Goal: Check status

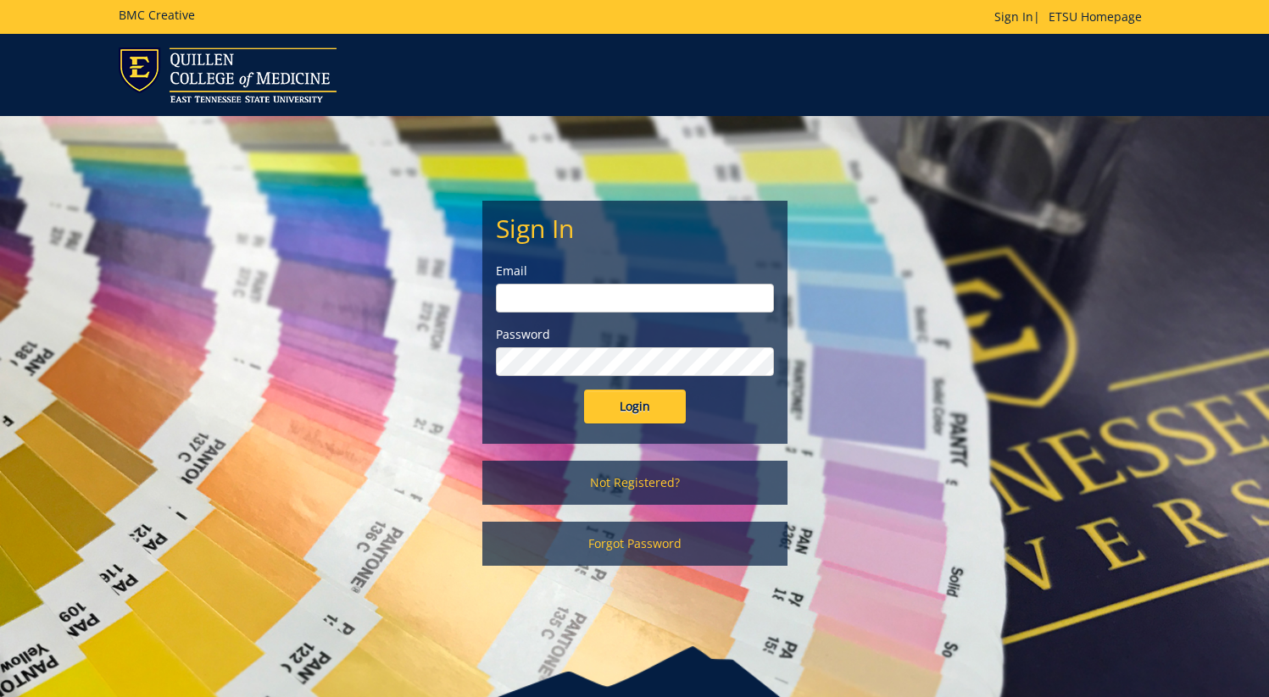
click at [618, 283] on div "Email" at bounding box center [635, 288] width 278 height 50
drag, startPoint x: 622, startPoint y: 294, endPoint x: 657, endPoint y: 309, distance: 37.9
click at [622, 294] on input "email" at bounding box center [635, 298] width 278 height 29
type input "[EMAIL_ADDRESS][DOMAIN_NAME]"
click at [625, 405] on input "Login" at bounding box center [635, 407] width 102 height 34
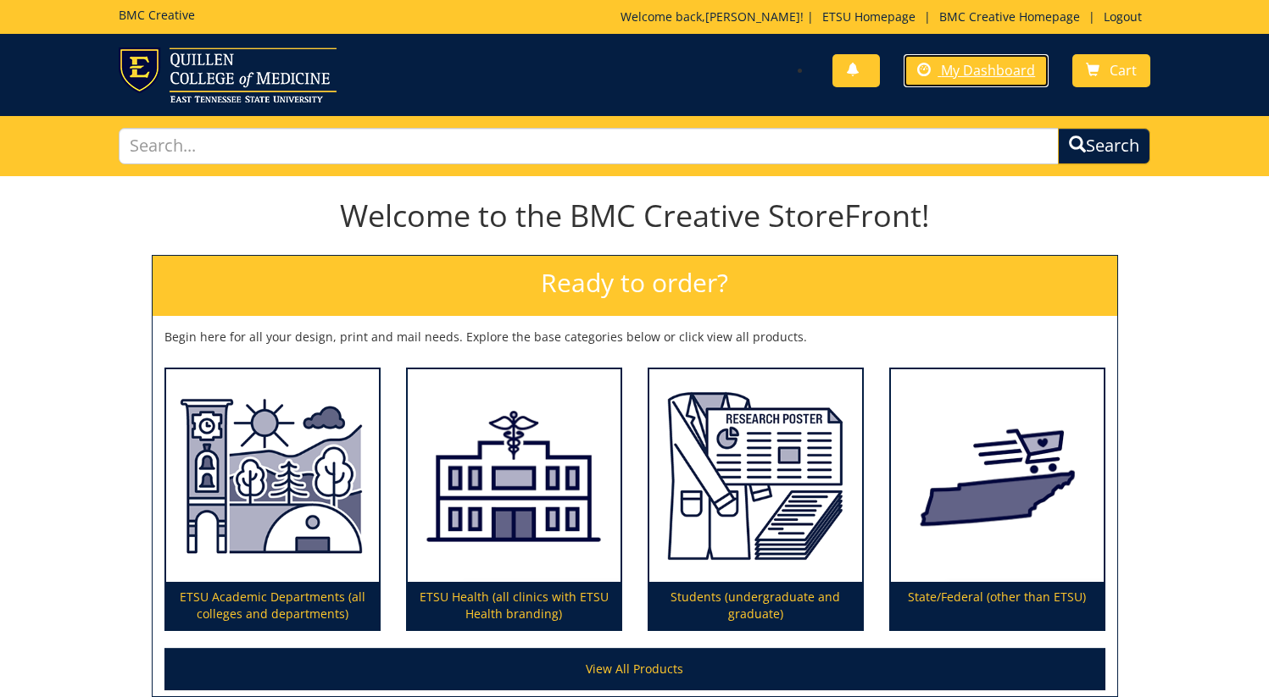
drag, startPoint x: 930, startPoint y: 73, endPoint x: 940, endPoint y: 89, distance: 19.0
click at [930, 72] on span at bounding box center [924, 71] width 14 height 14
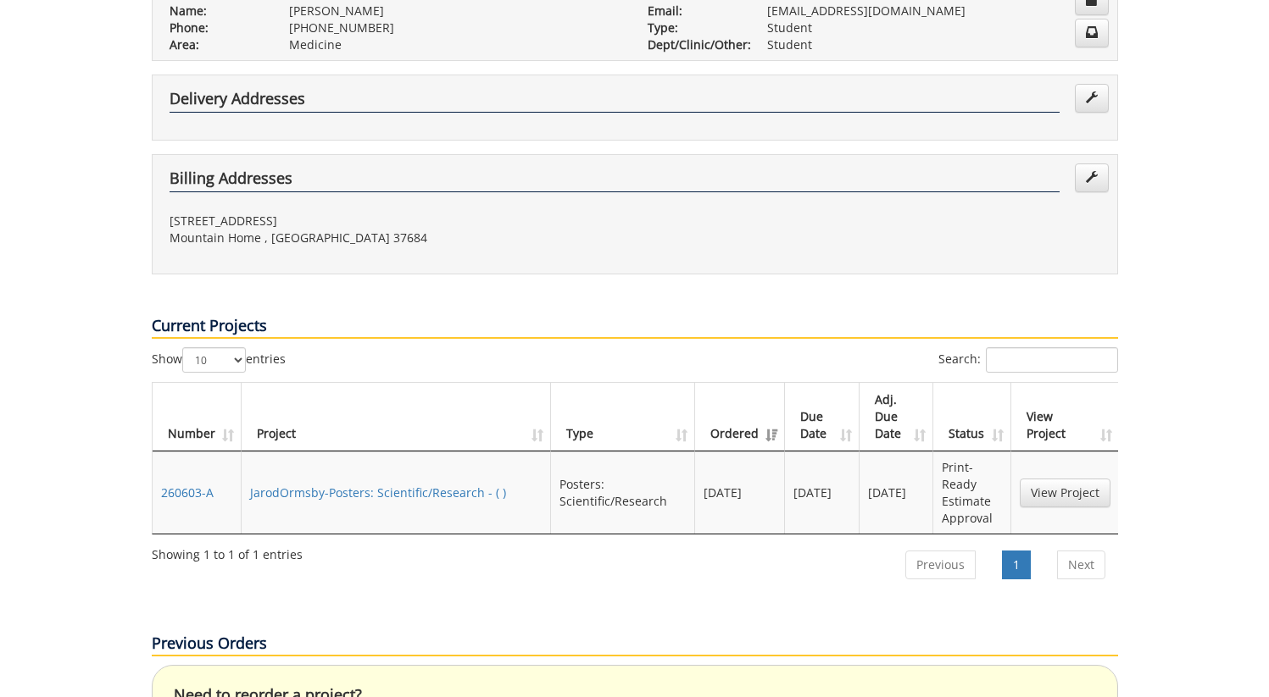
scroll to position [558, 0]
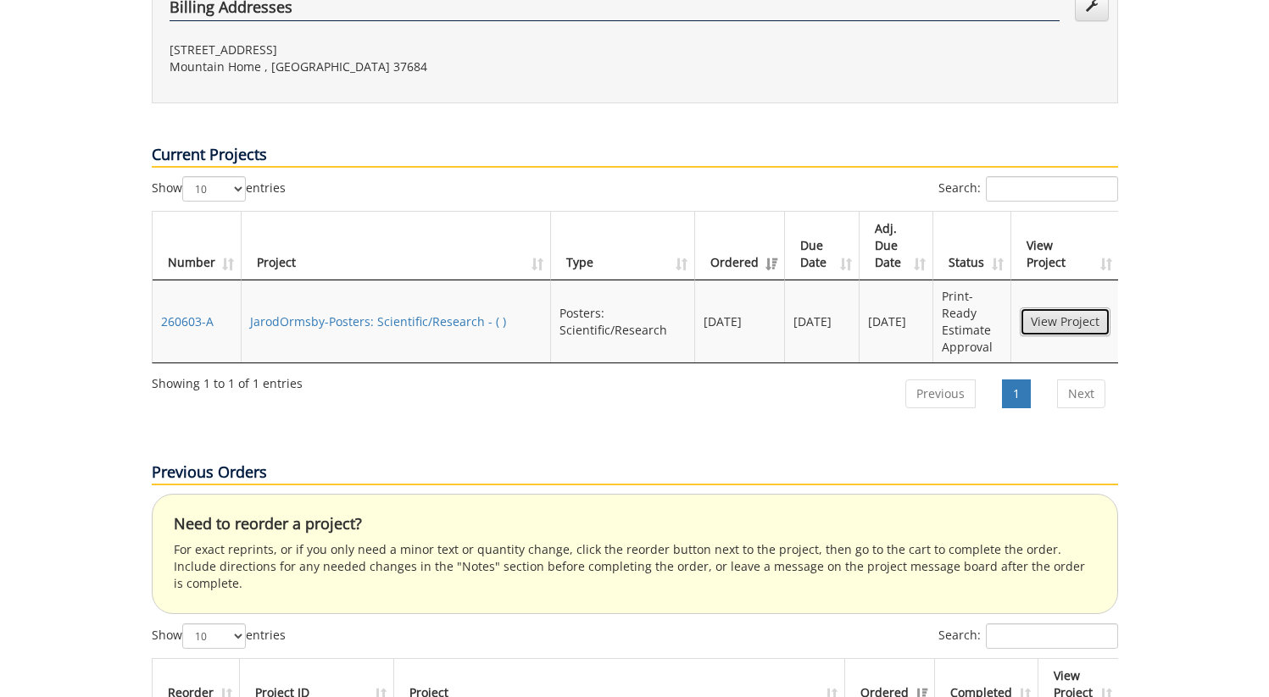
click at [1080, 308] on link "View Project" at bounding box center [1064, 322] width 91 height 29
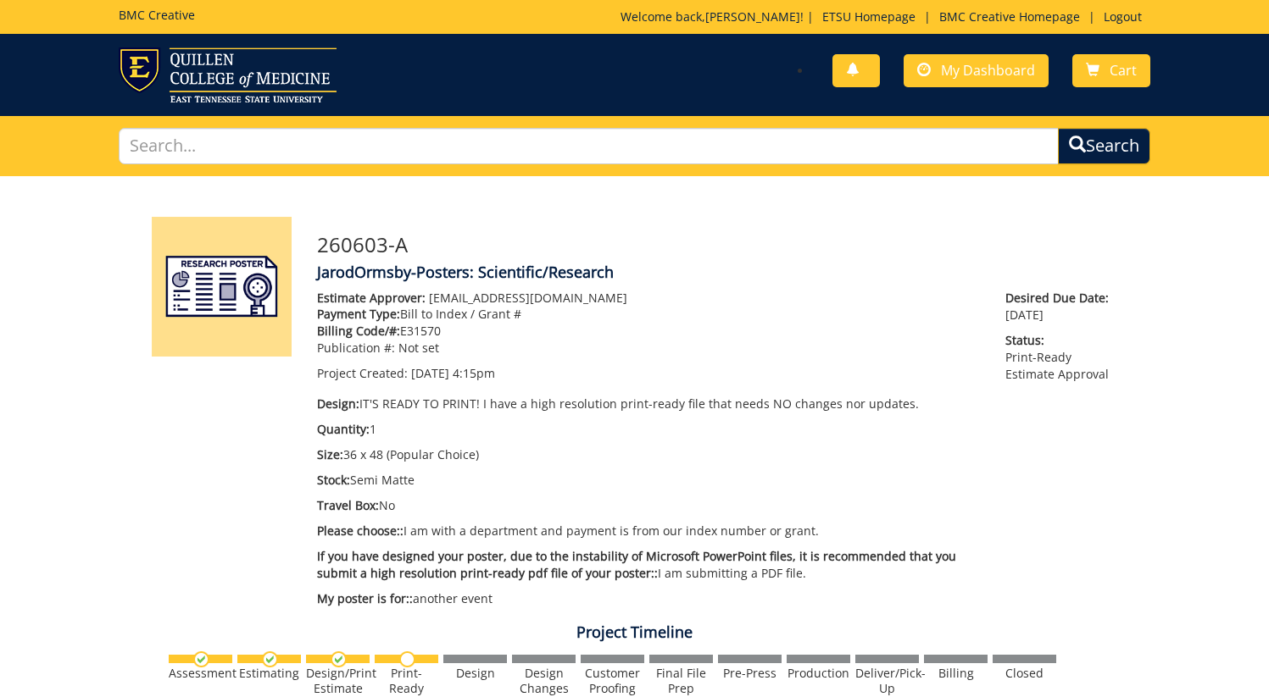
scroll to position [348, 0]
drag, startPoint x: 372, startPoint y: 303, endPoint x: 645, endPoint y: 298, distance: 272.9
click at [645, 298] on p "Estimate Approver: [EMAIL_ADDRESS][DOMAIN_NAME]" at bounding box center [649, 298] width 664 height 17
click at [575, 347] on p "Publication #: Not set" at bounding box center [649, 348] width 664 height 17
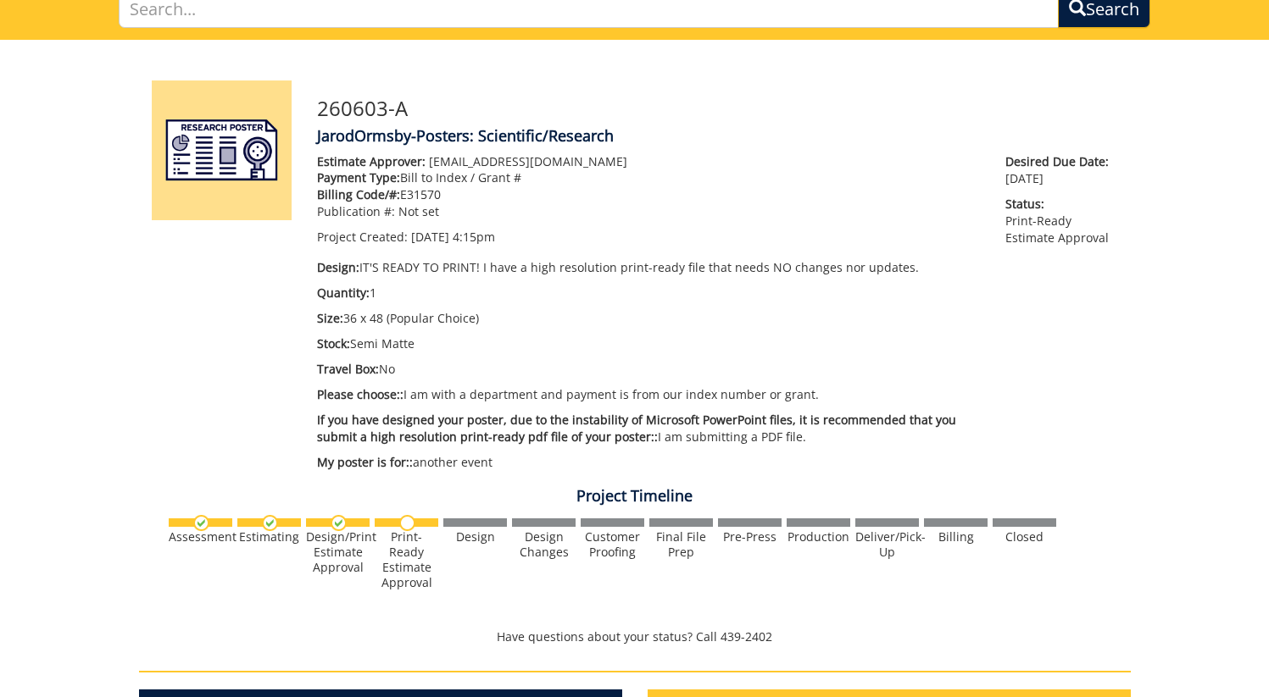
scroll to position [131, 0]
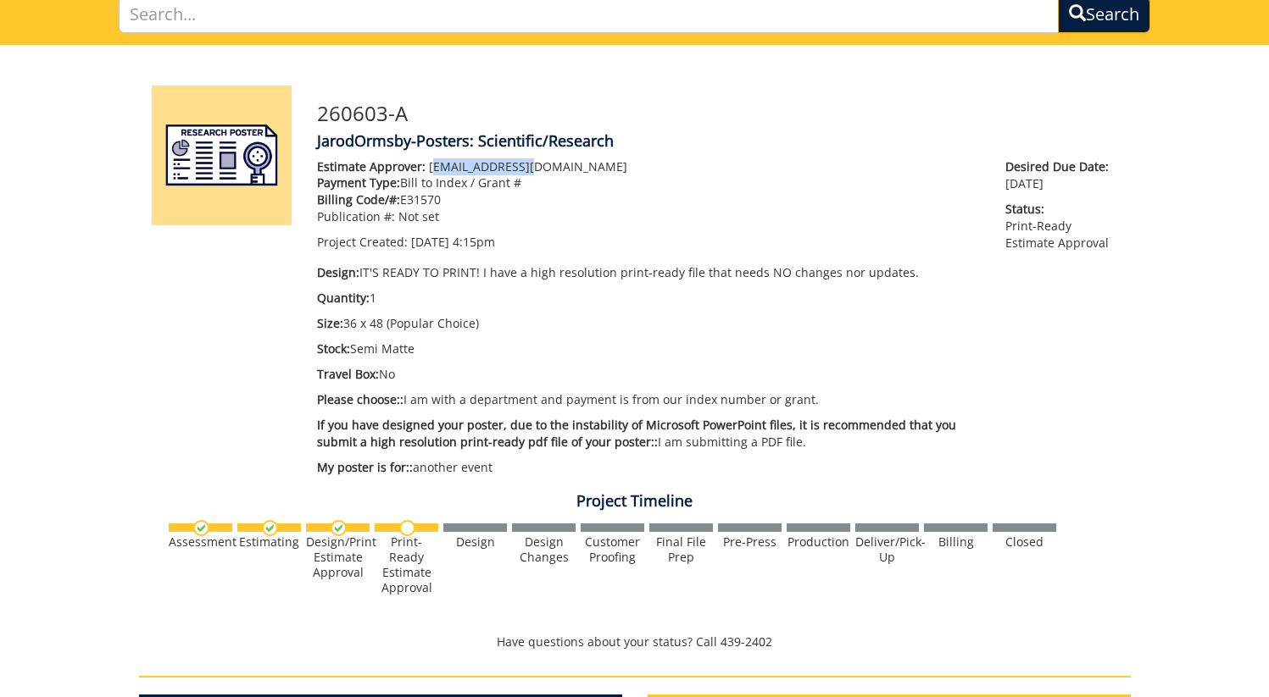
drag, startPoint x: 429, startPoint y: 169, endPoint x: 602, endPoint y: 169, distance: 172.9
click at [579, 164] on p "Estimate Approver: ormsbyj@etsu.edu" at bounding box center [649, 166] width 664 height 17
drag, startPoint x: 583, startPoint y: 246, endPoint x: 602, endPoint y: 436, distance: 191.6
click at [583, 246] on p "Project Created: 09/26/2025 4:15pm" at bounding box center [649, 242] width 664 height 17
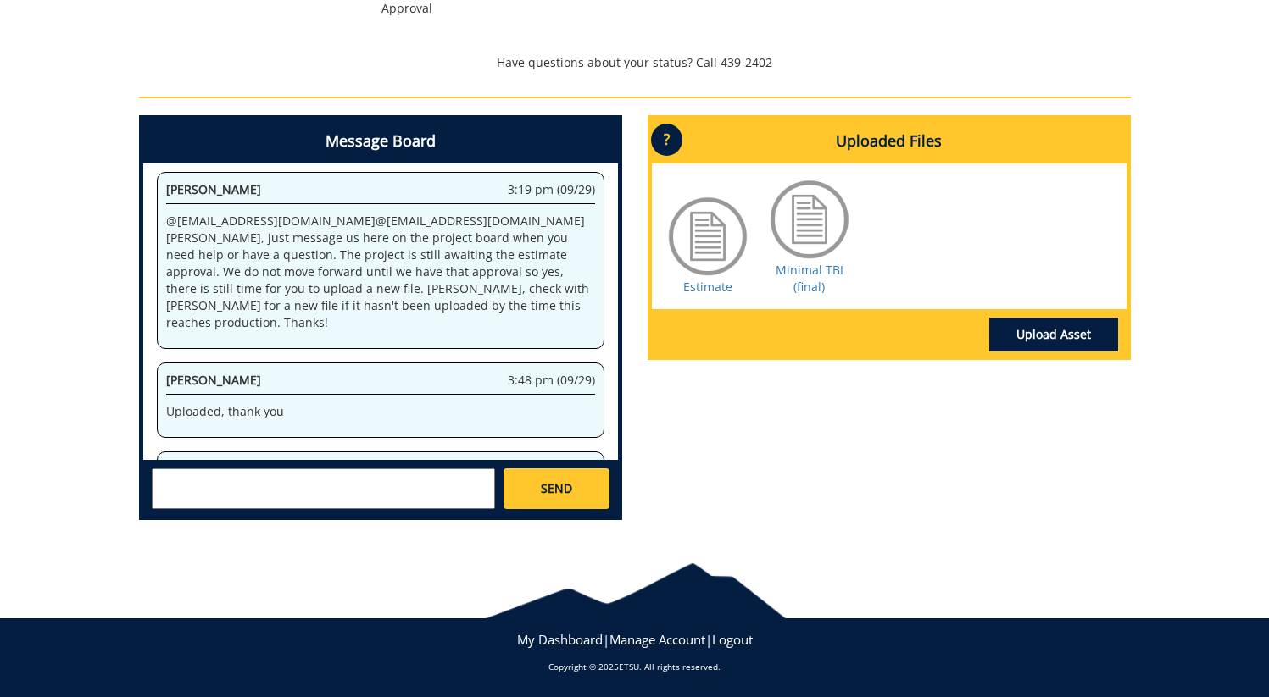
scroll to position [0, 0]
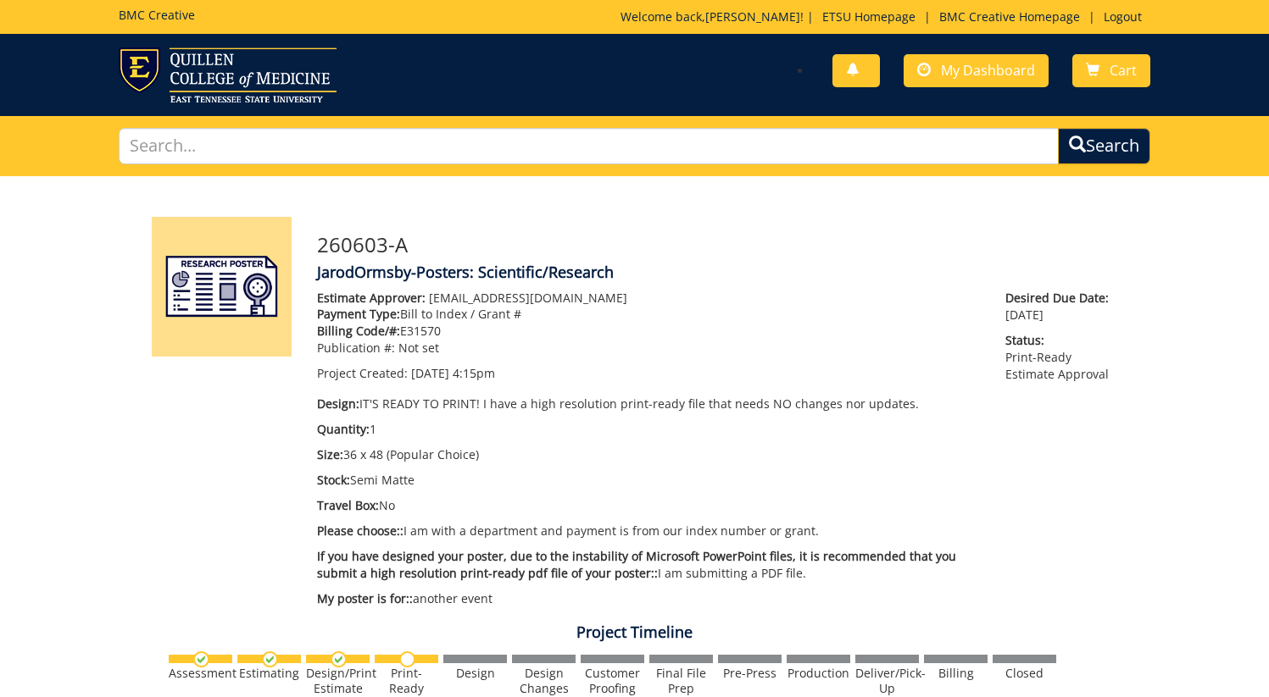
scroll to position [348, 0]
